Goal: Obtain resource: Obtain resource

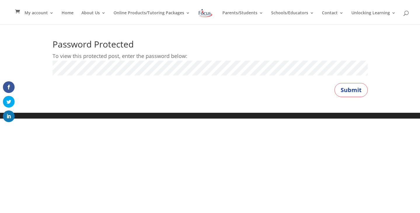
click at [334, 83] on button "Submit" at bounding box center [350, 90] width 33 height 14
click at [352, 92] on button "Submit" at bounding box center [350, 90] width 33 height 14
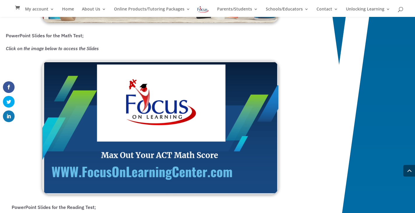
scroll to position [584, 0]
